Goal: Transaction & Acquisition: Purchase product/service

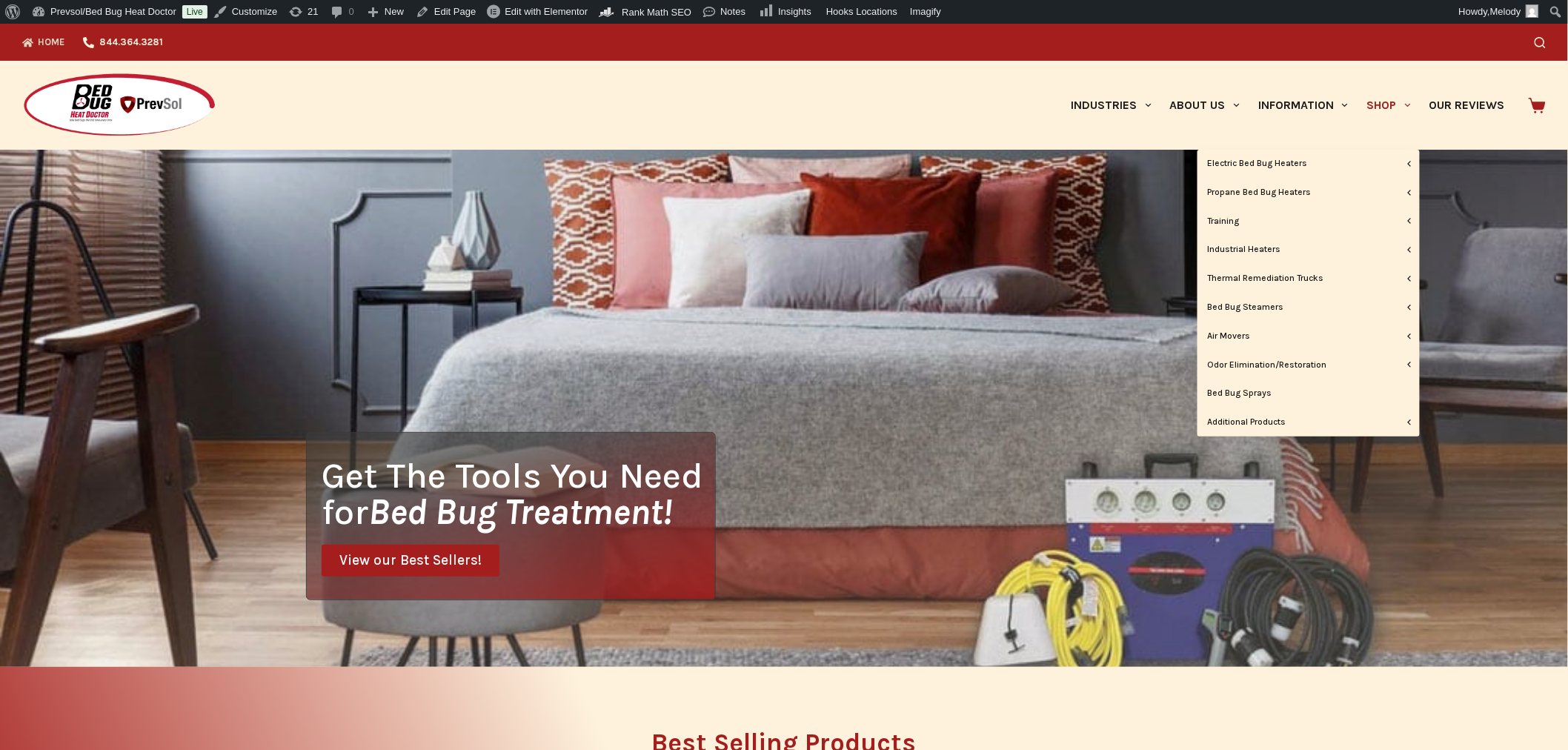
click at [1383, 97] on link "Shop" at bounding box center [1389, 105] width 62 height 89
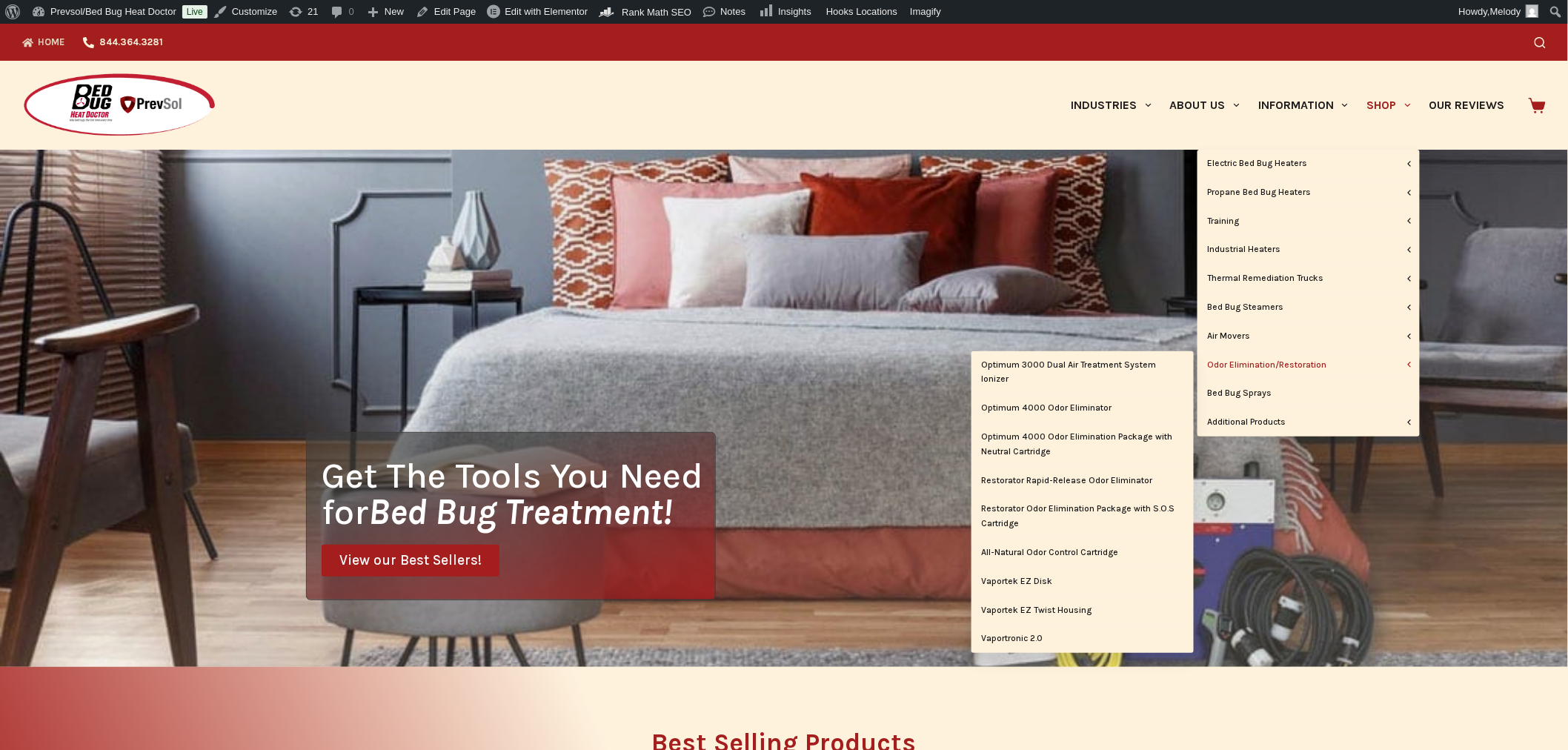
click at [1257, 366] on link "Odor Elimination/Restoration" at bounding box center [1309, 365] width 222 height 29
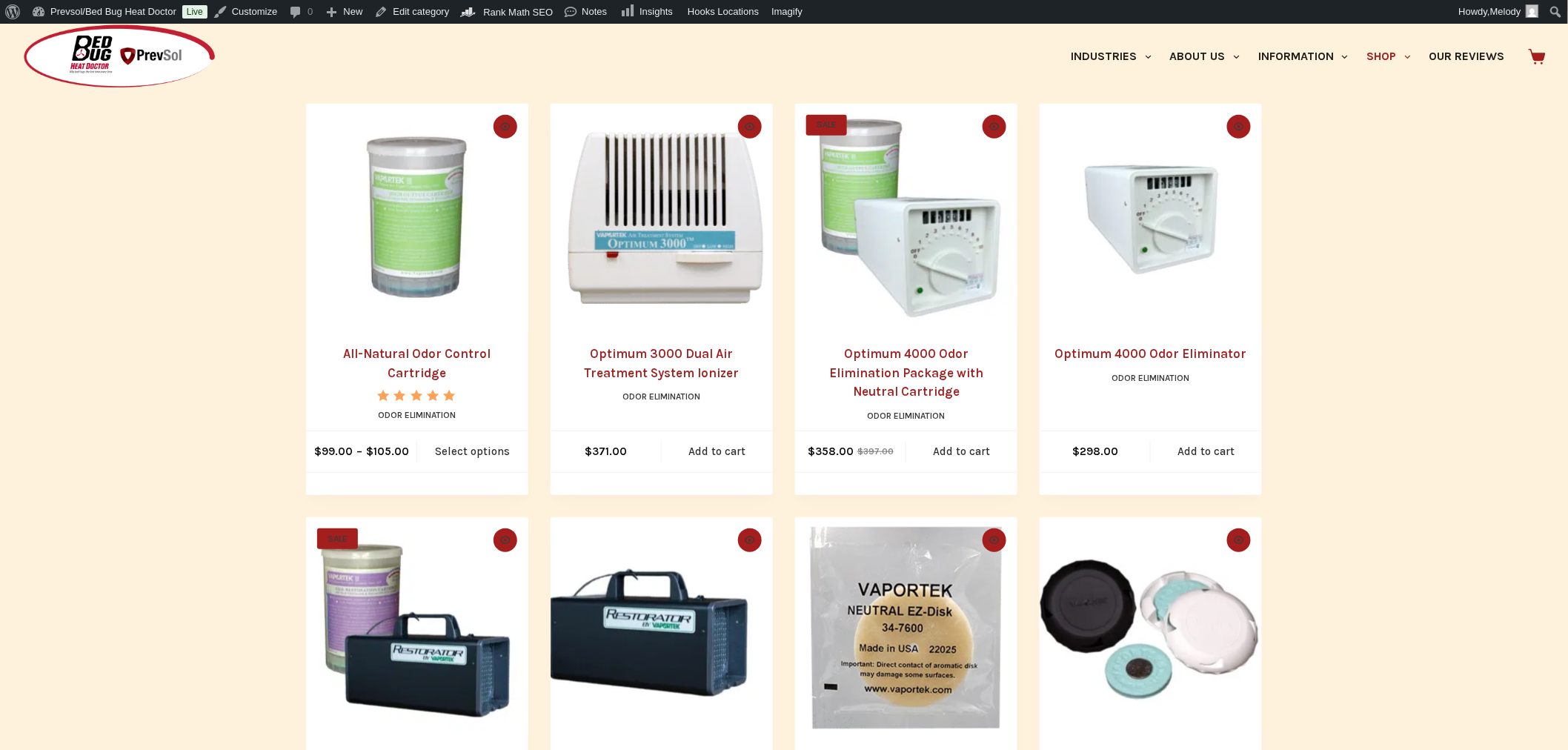
scroll to position [322, 0]
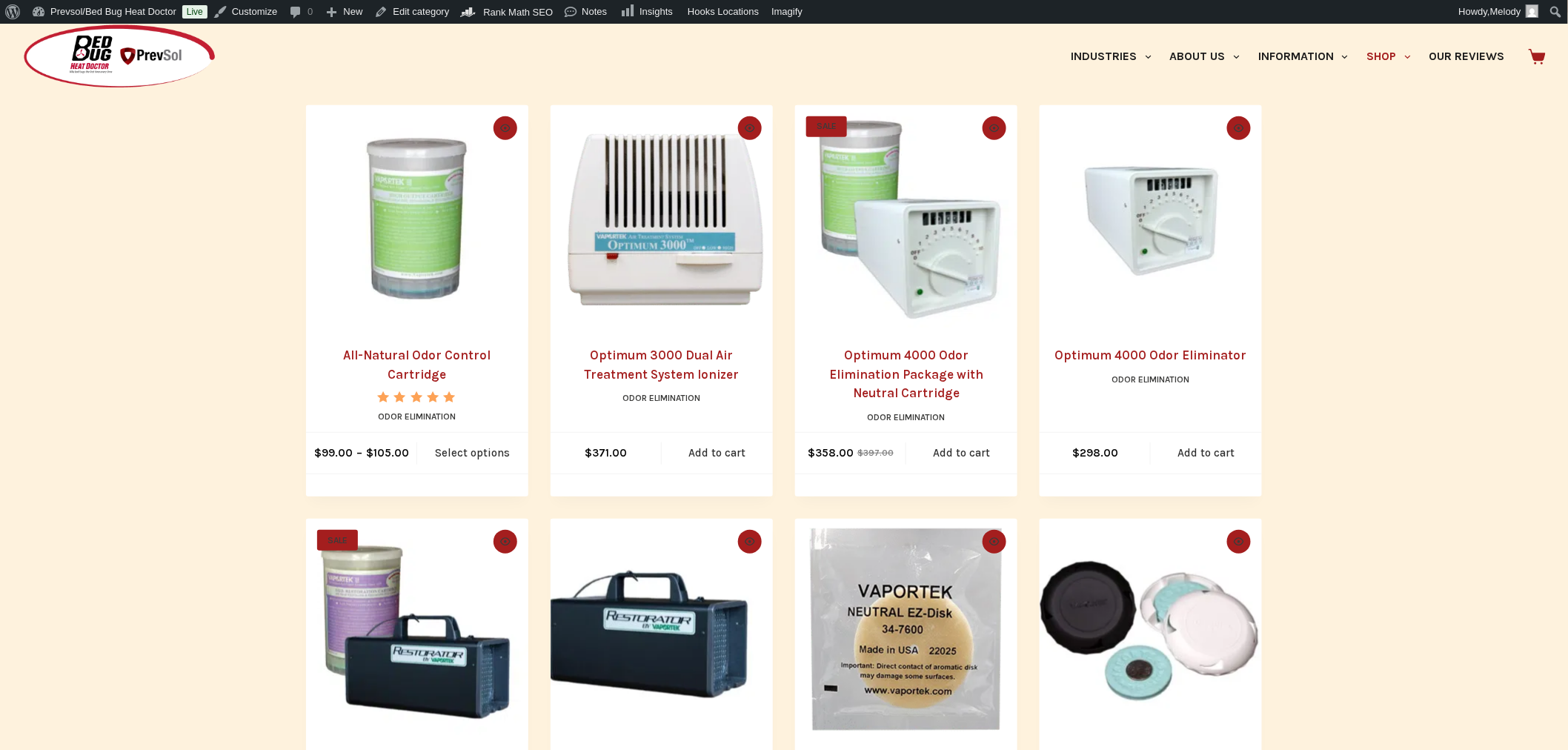
click at [891, 265] on img "Optimum 4000 Odor Elimination Package with Neutral Cartridge" at bounding box center [905, 216] width 222 height 222
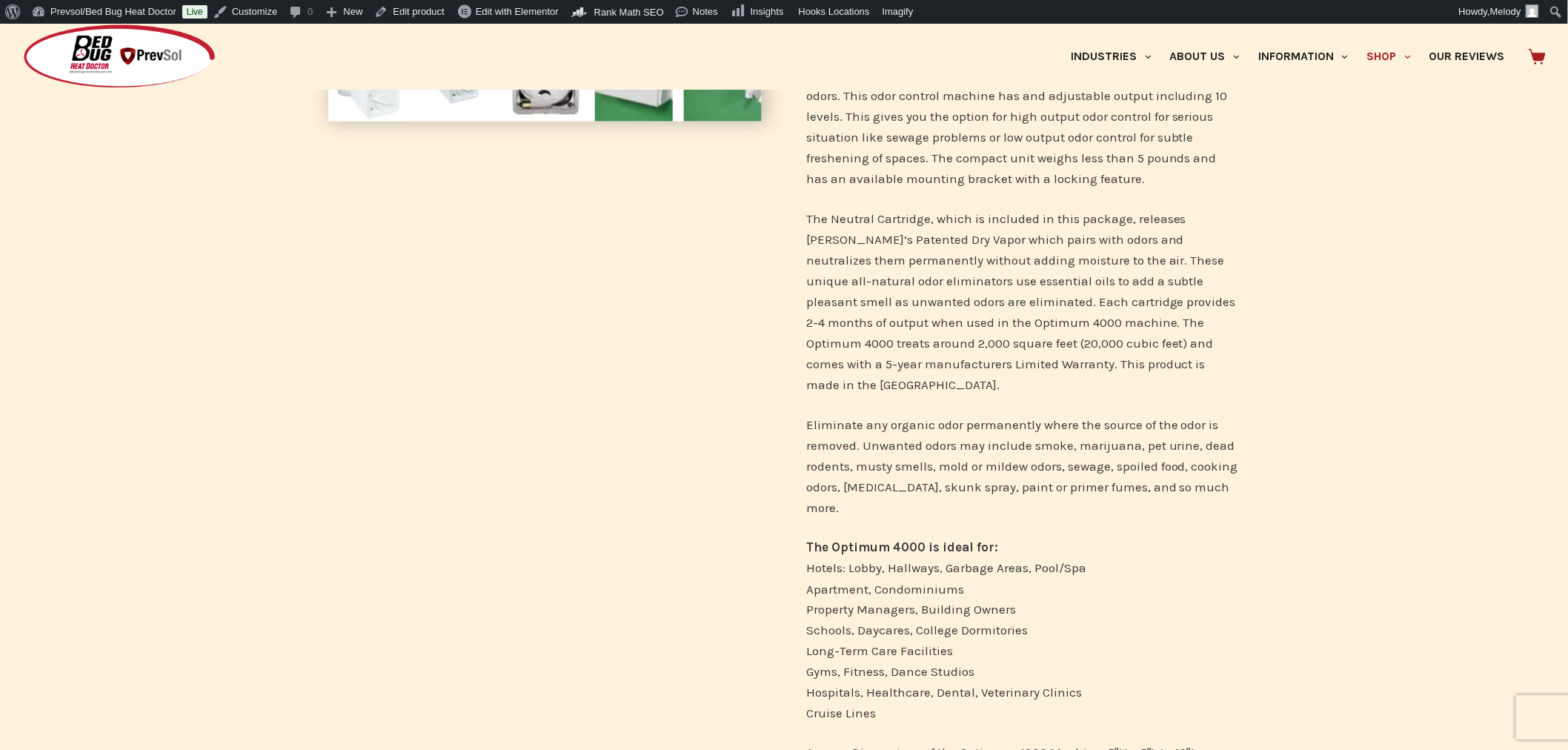
scroll to position [572, 0]
drag, startPoint x: 808, startPoint y: 401, endPoint x: 855, endPoint y: 421, distance: 51.1
click at [855, 421] on p "Eliminate any organic odor permanently where the source of the odor is removed.…" at bounding box center [1024, 466] width 434 height 103
copy p "Eliminate any organic odor permanently where the source of the odor is removed"
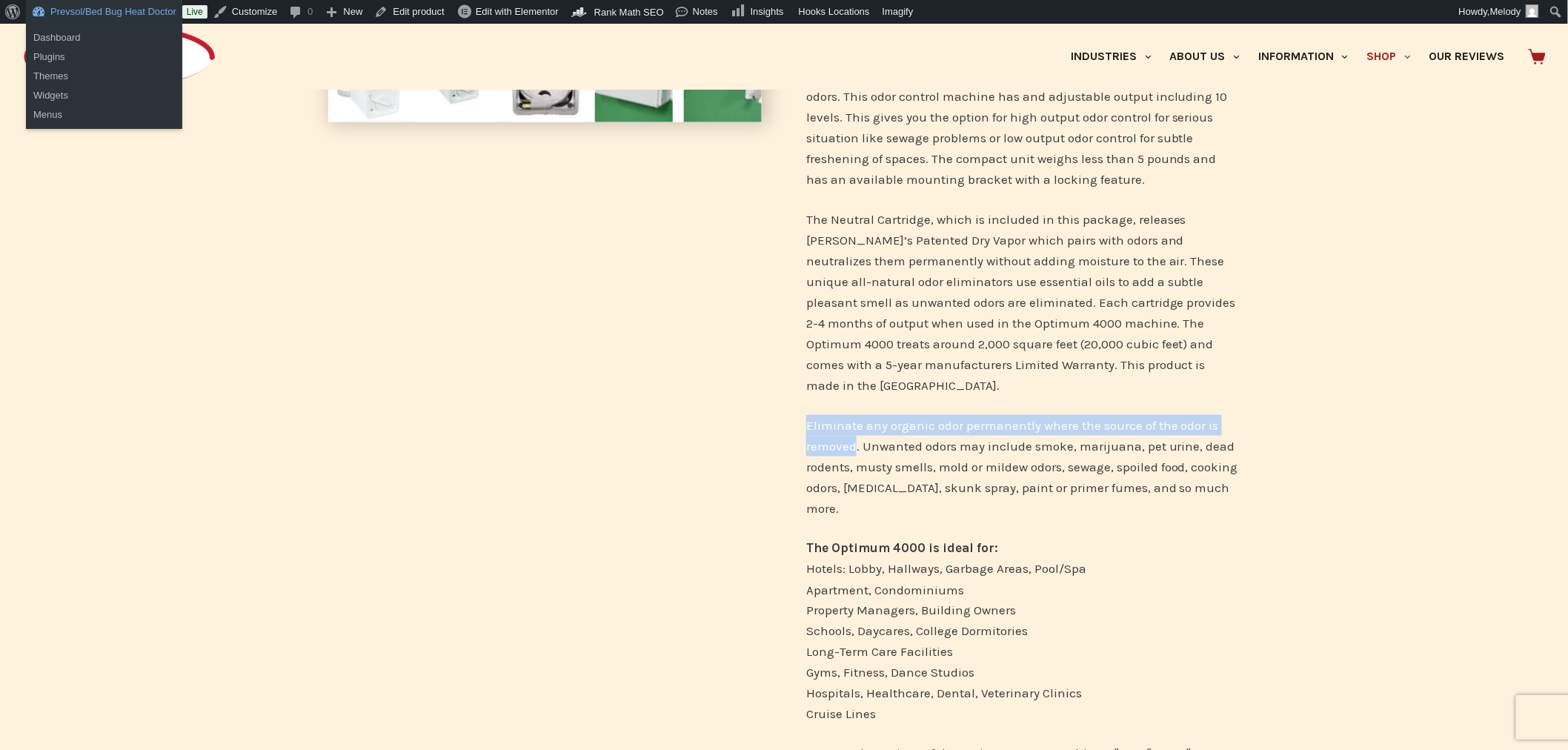
click at [115, 13] on link "Prevsol/Bed Bug Heat Doctor" at bounding box center [104, 12] width 157 height 24
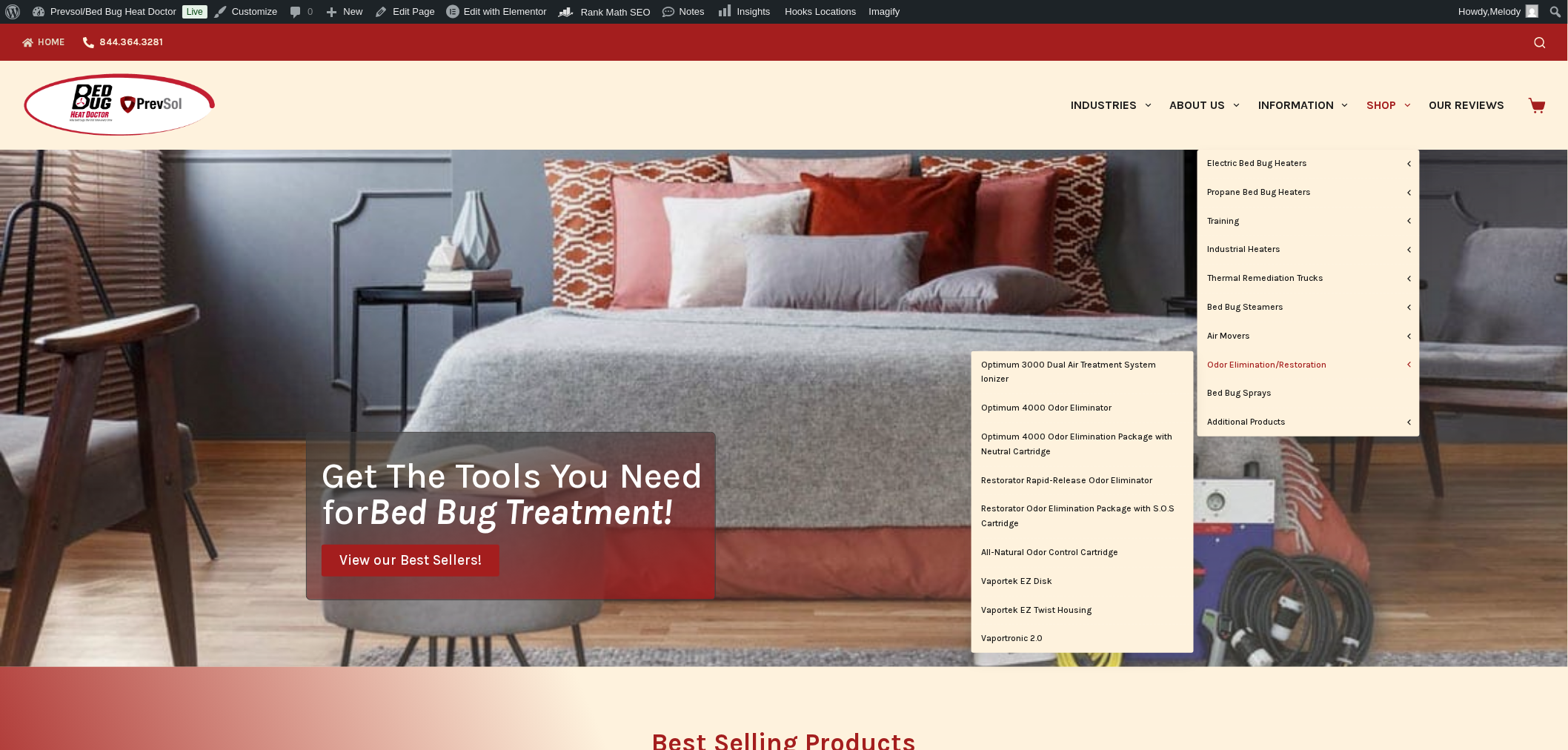
click at [1299, 363] on link "Odor Elimination/Restoration" at bounding box center [1309, 365] width 222 height 29
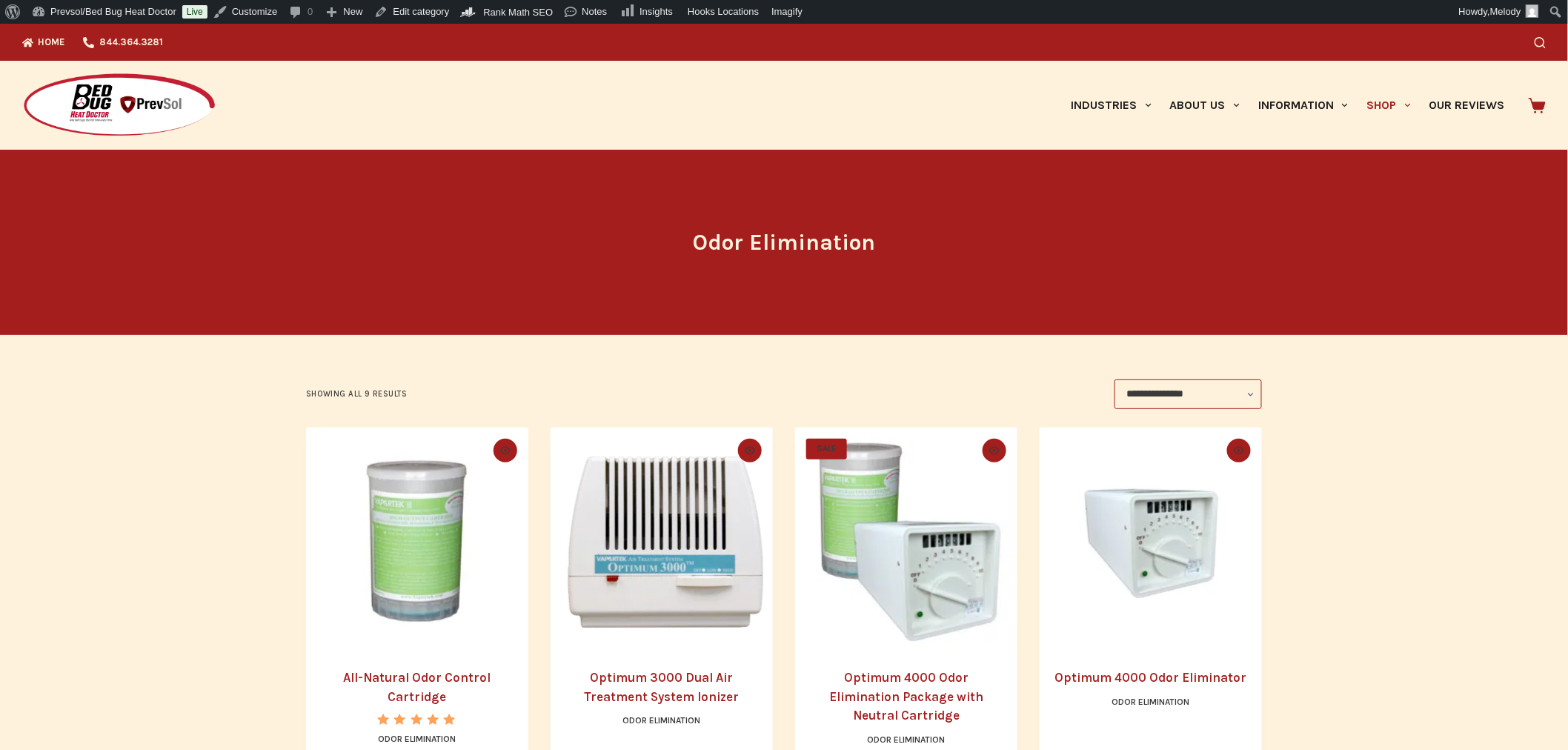
click at [901, 545] on img "Optimum 4000 Odor Elimination Package with Neutral Cartridge" at bounding box center [905, 538] width 222 height 222
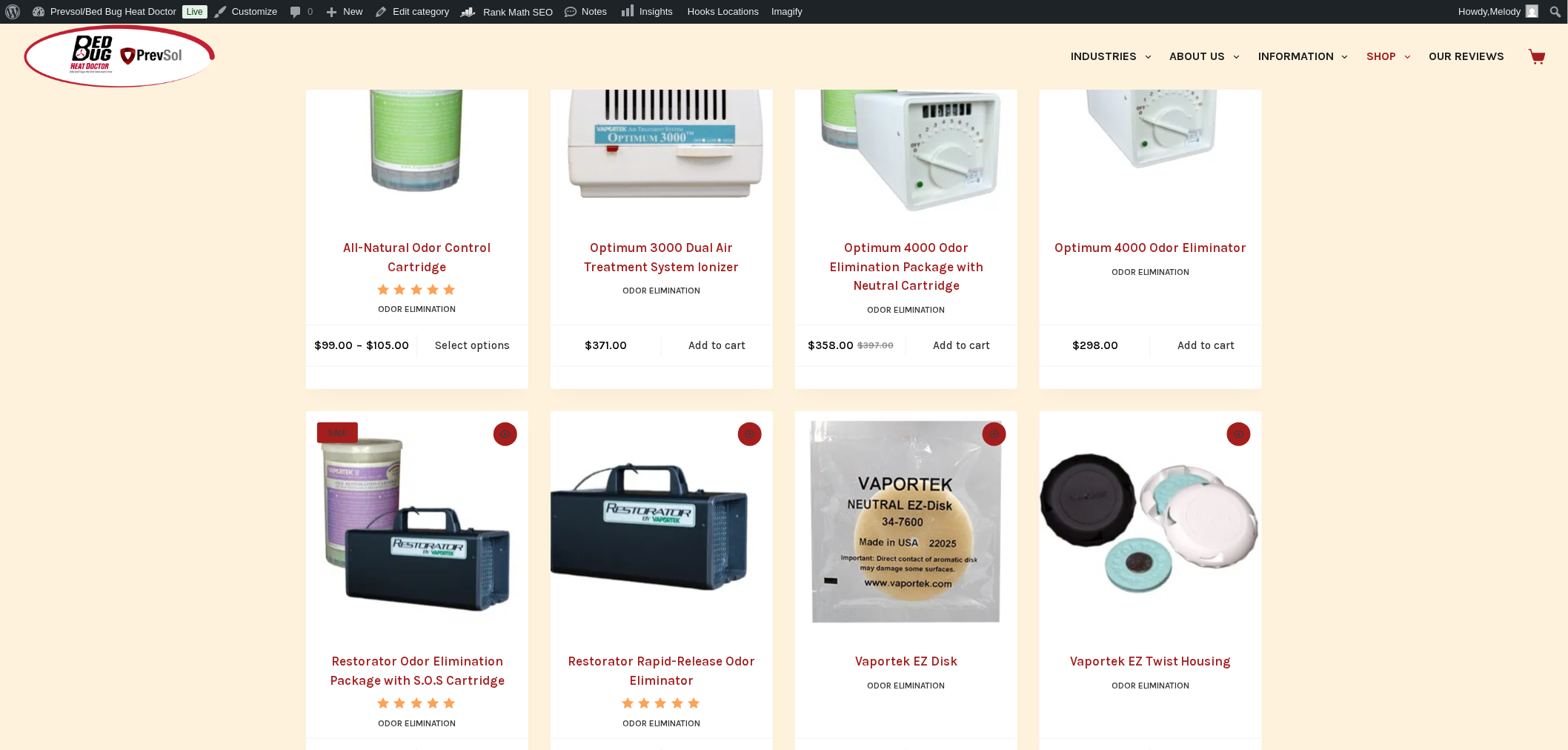
scroll to position [431, 0]
click at [394, 568] on img "Restorator Odor Elimination Package with S.O.S Cartridge" at bounding box center [416, 520] width 222 height 222
